Goal: Information Seeking & Learning: Check status

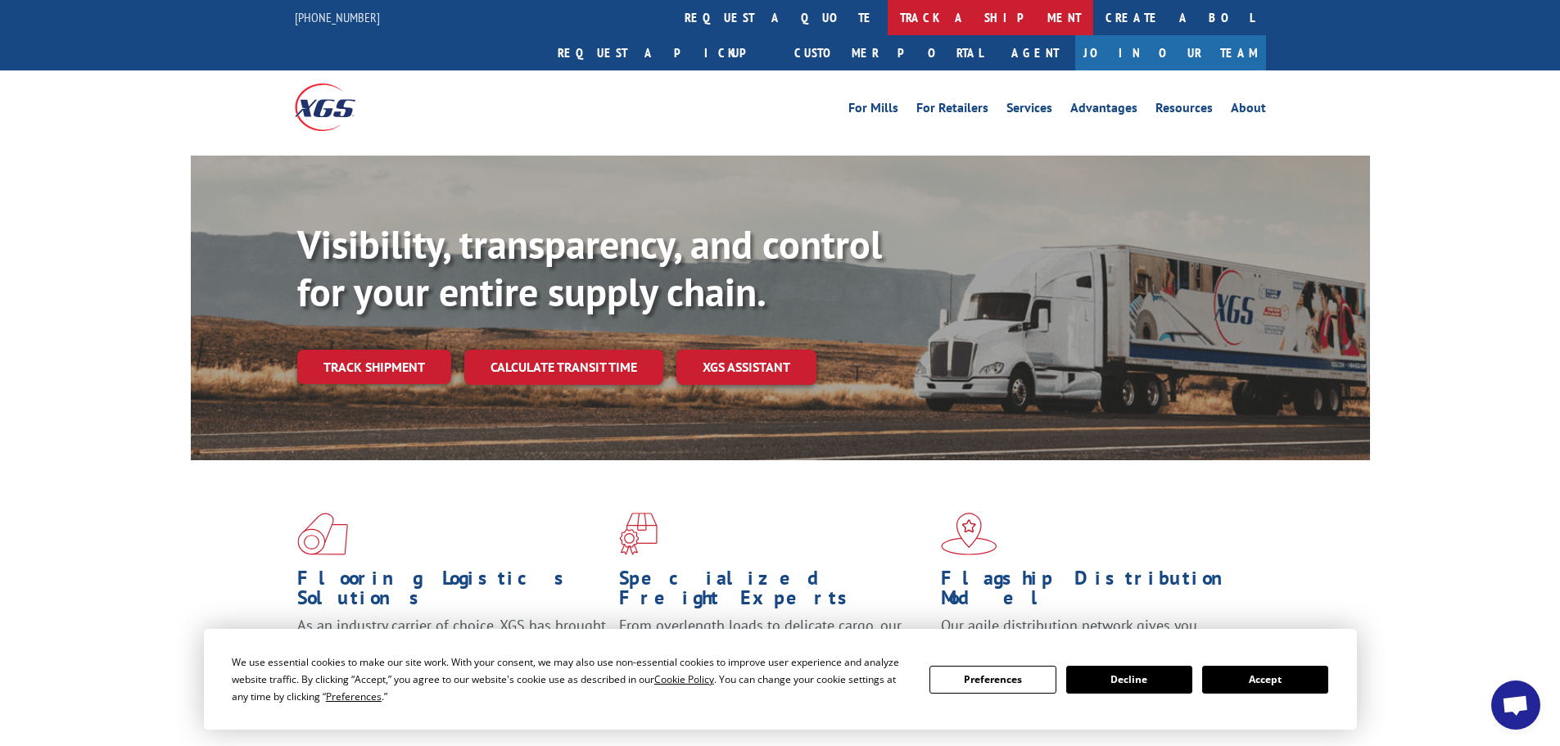
click at [887, 23] on link "track a shipment" at bounding box center [989, 17] width 205 height 35
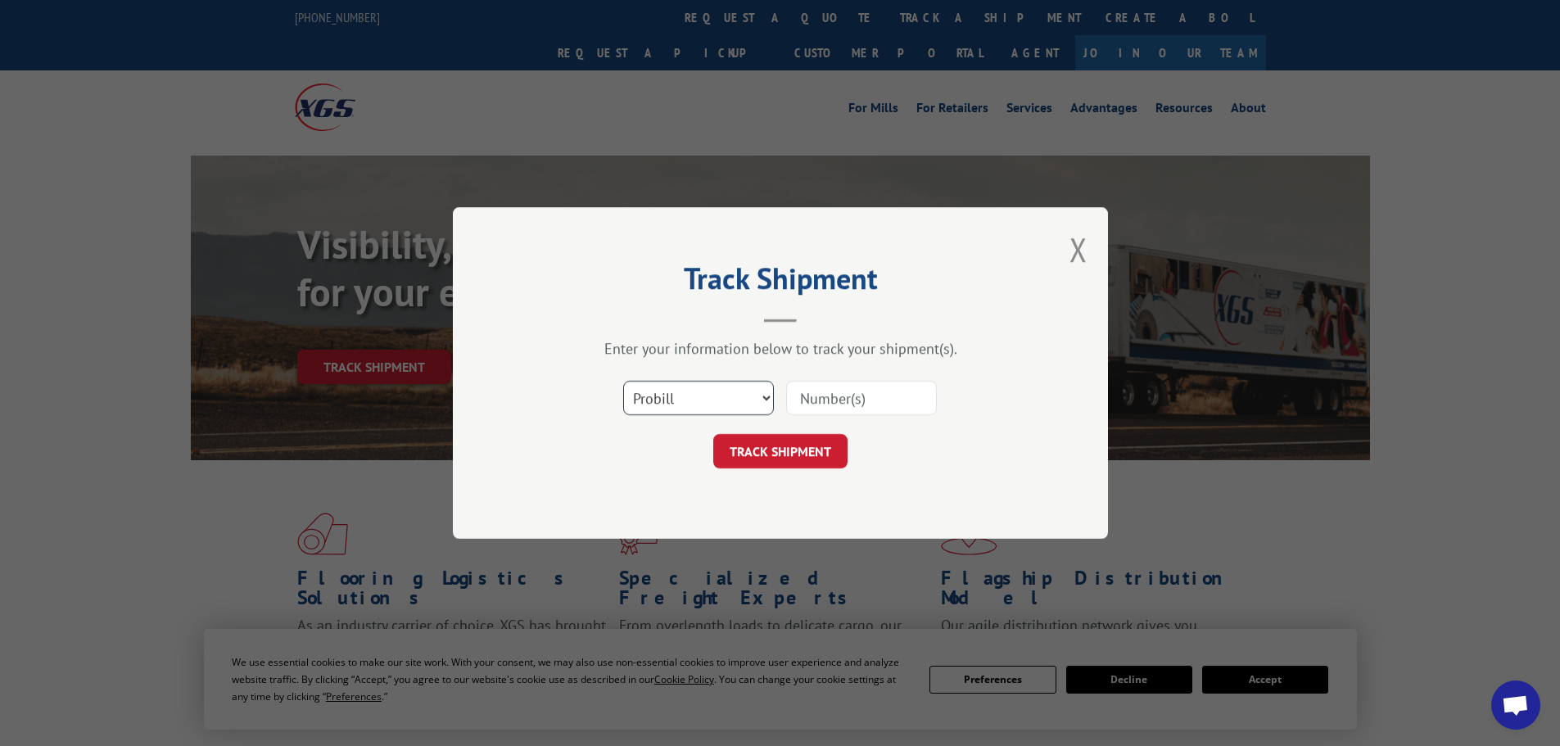
click at [752, 404] on select "Select category... Probill BOL PO" at bounding box center [698, 398] width 151 height 34
select select "bol"
click at [623, 381] on select "Select category... Probill BOL PO" at bounding box center [698, 398] width 151 height 34
click at [850, 404] on input at bounding box center [861, 398] width 151 height 34
paste input "179703981628"
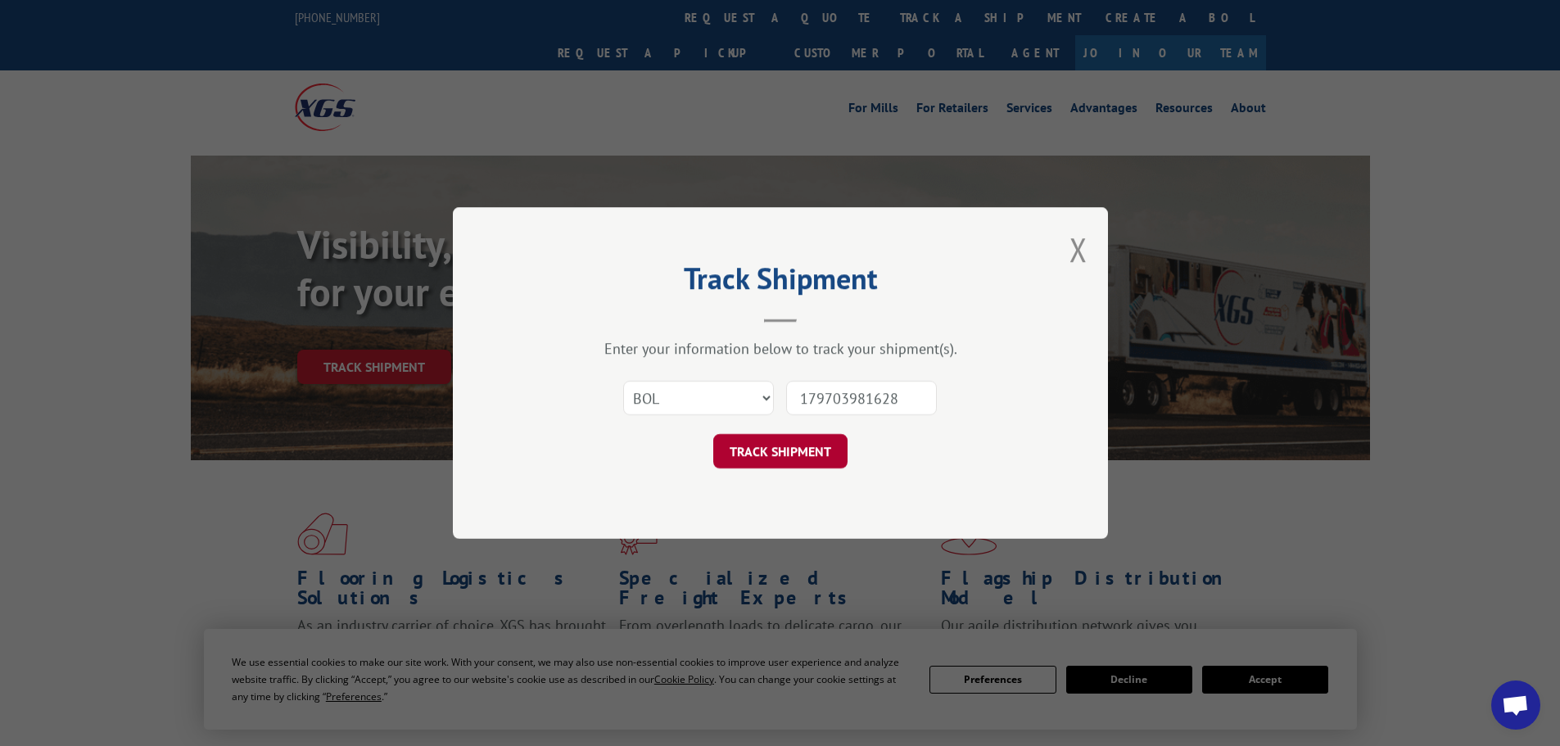
type input "179703981628"
click at [761, 467] on button "TRACK SHIPMENT" at bounding box center [780, 451] width 134 height 34
